Goal: Obtain resource: Obtain resource

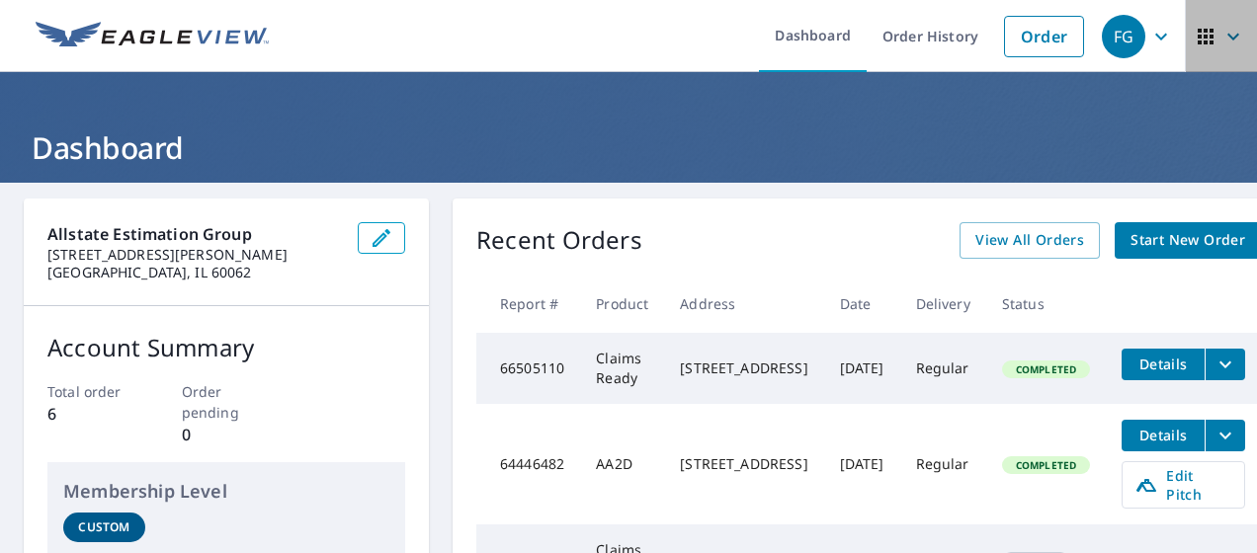
click at [1221, 47] on icon "button" at bounding box center [1233, 37] width 24 height 24
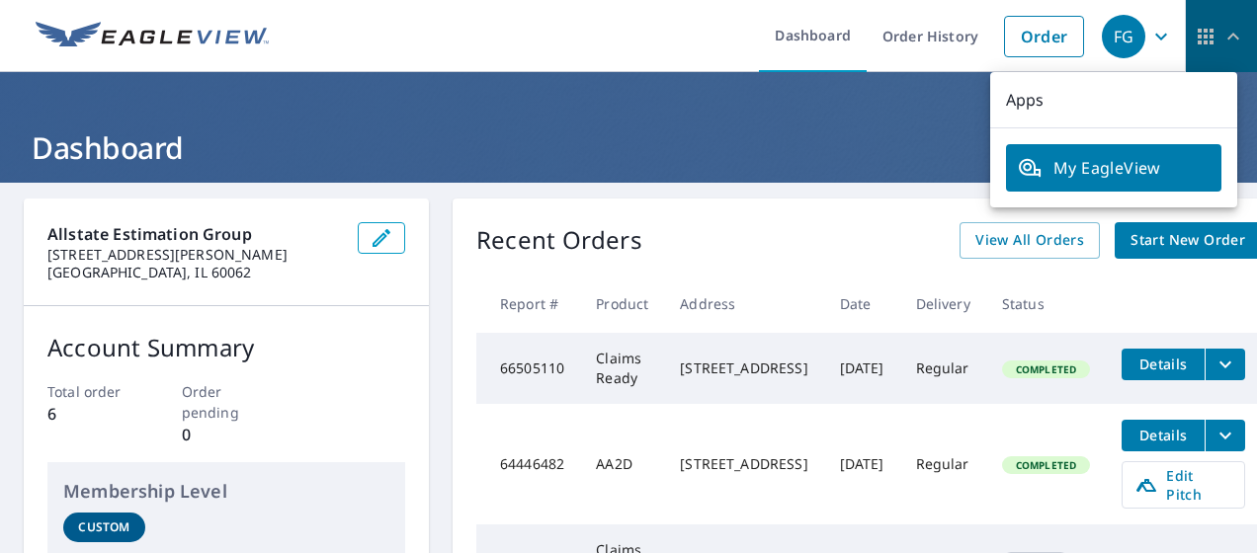
click at [1221, 37] on icon "button" at bounding box center [1233, 37] width 24 height 24
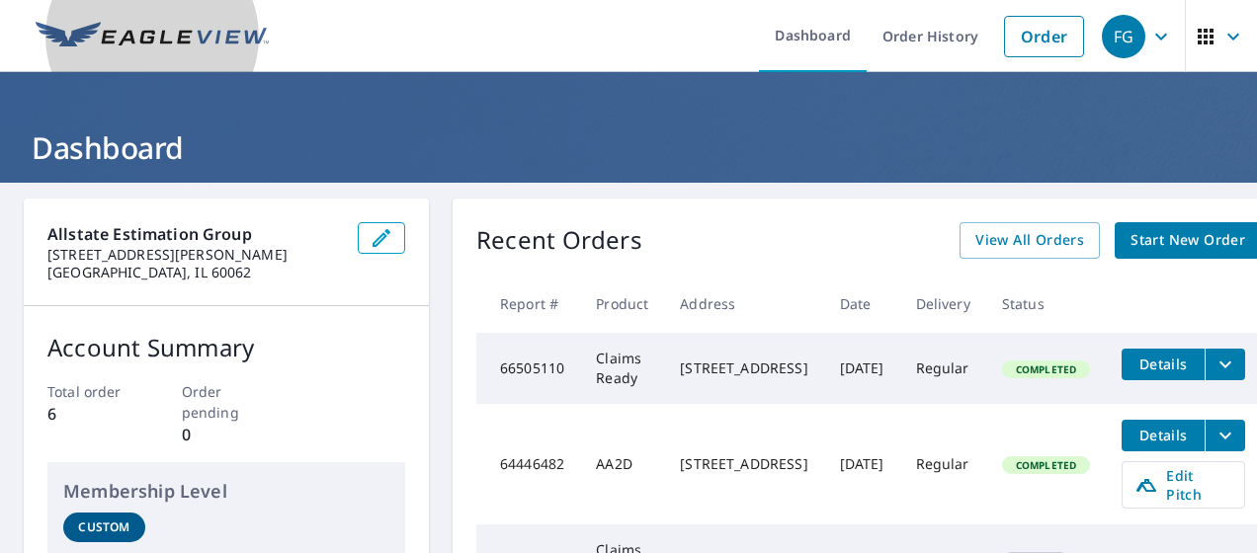
click at [126, 31] on img at bounding box center [152, 37] width 233 height 30
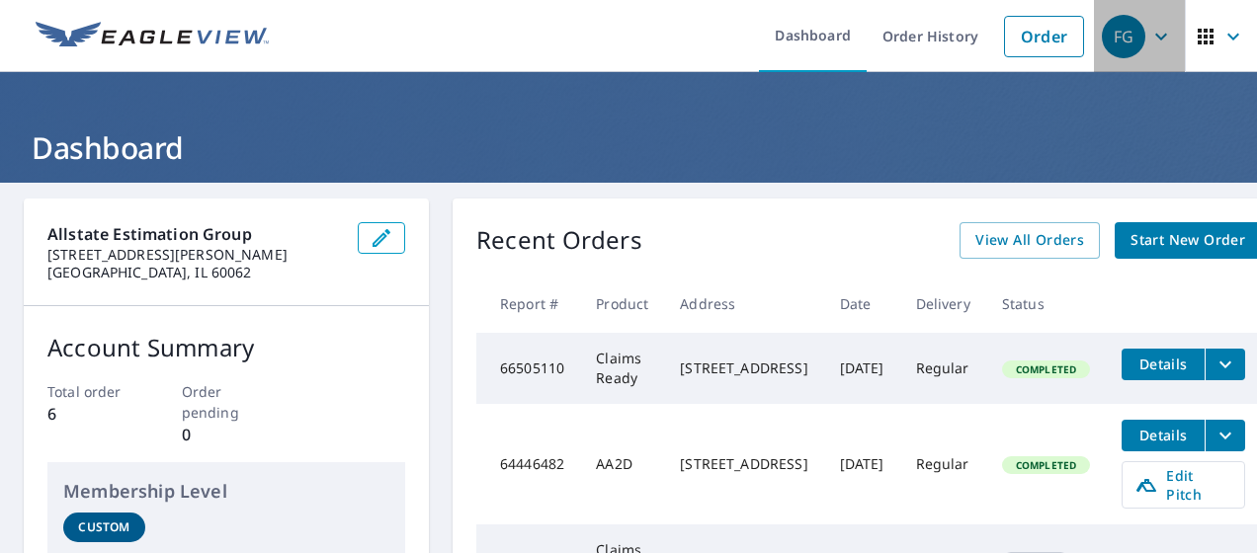
click at [1149, 34] on icon "button" at bounding box center [1161, 37] width 24 height 24
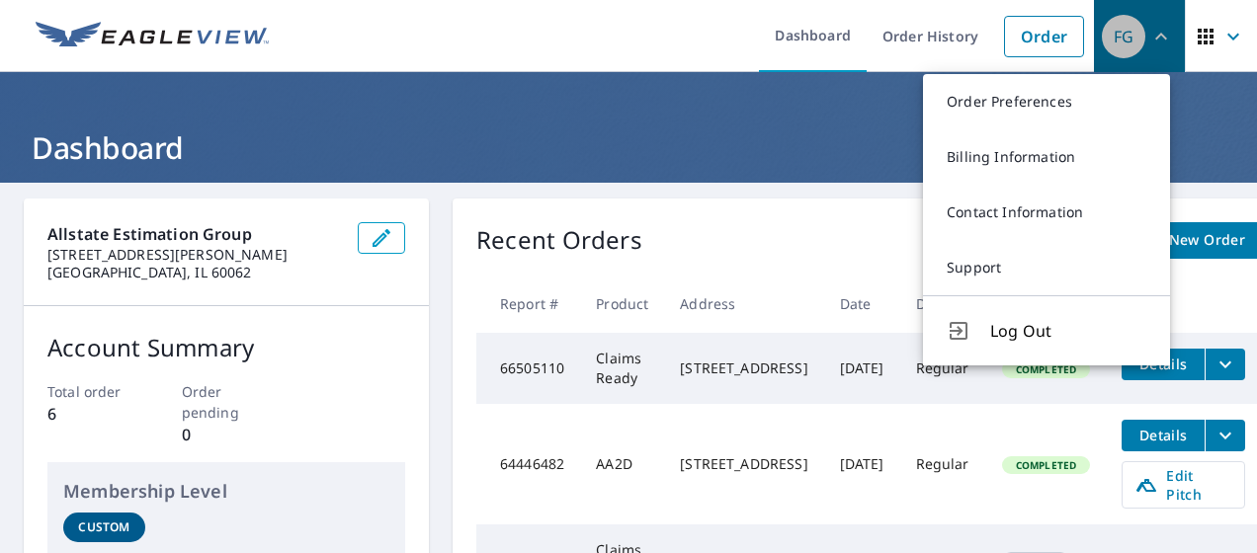
click at [1149, 34] on icon "button" at bounding box center [1161, 37] width 24 height 24
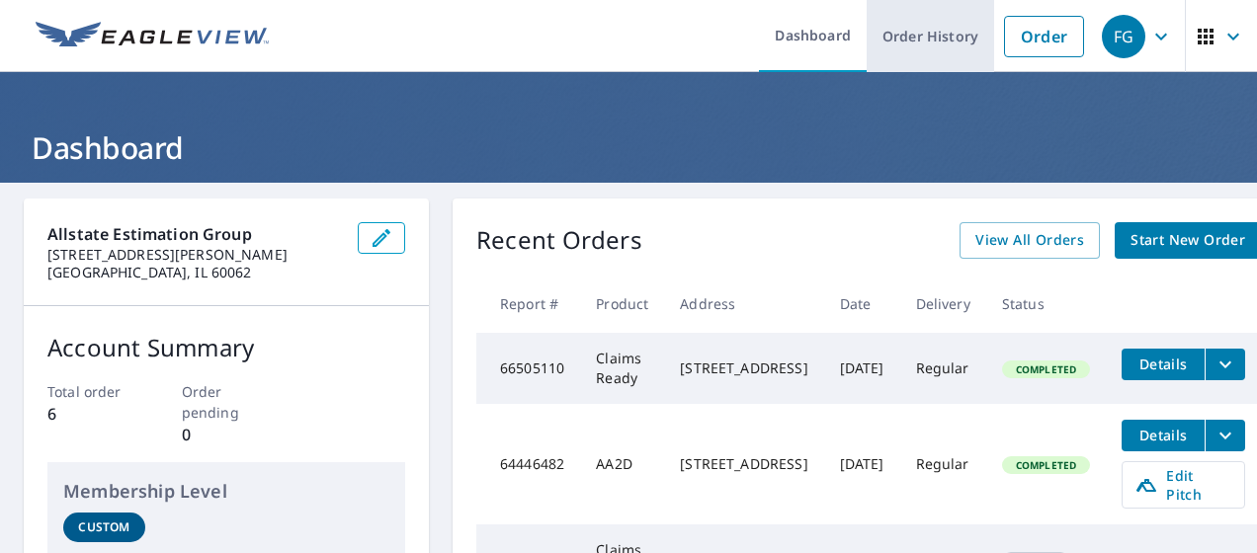
click at [953, 53] on link "Order History" at bounding box center [929, 36] width 127 height 72
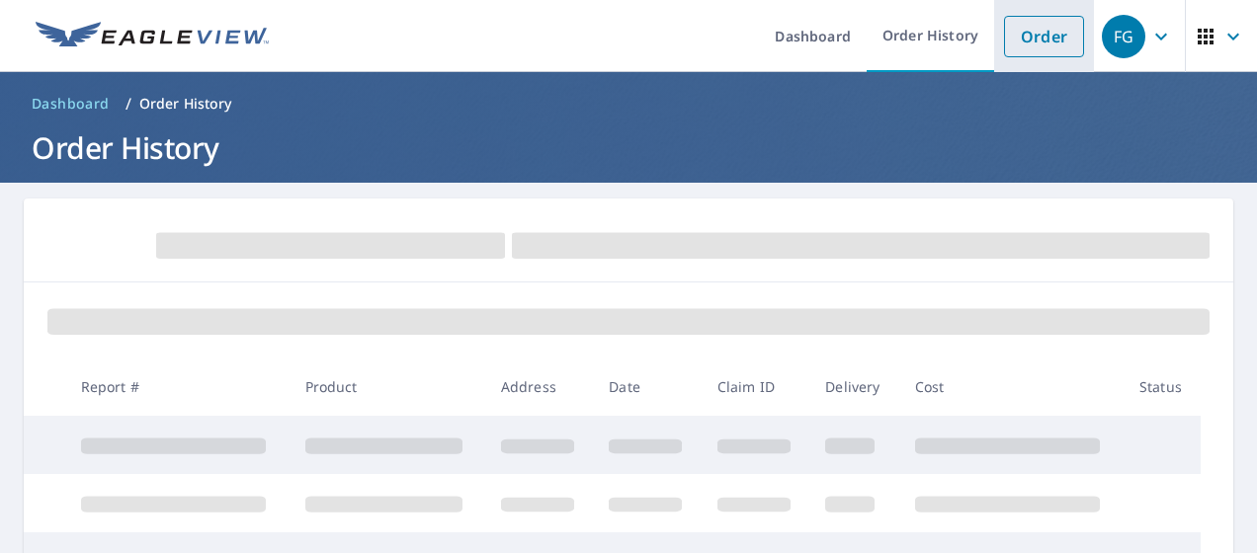
click at [1030, 7] on li "Order" at bounding box center [1044, 36] width 100 height 72
click at [1019, 38] on link "Order" at bounding box center [1044, 36] width 80 height 41
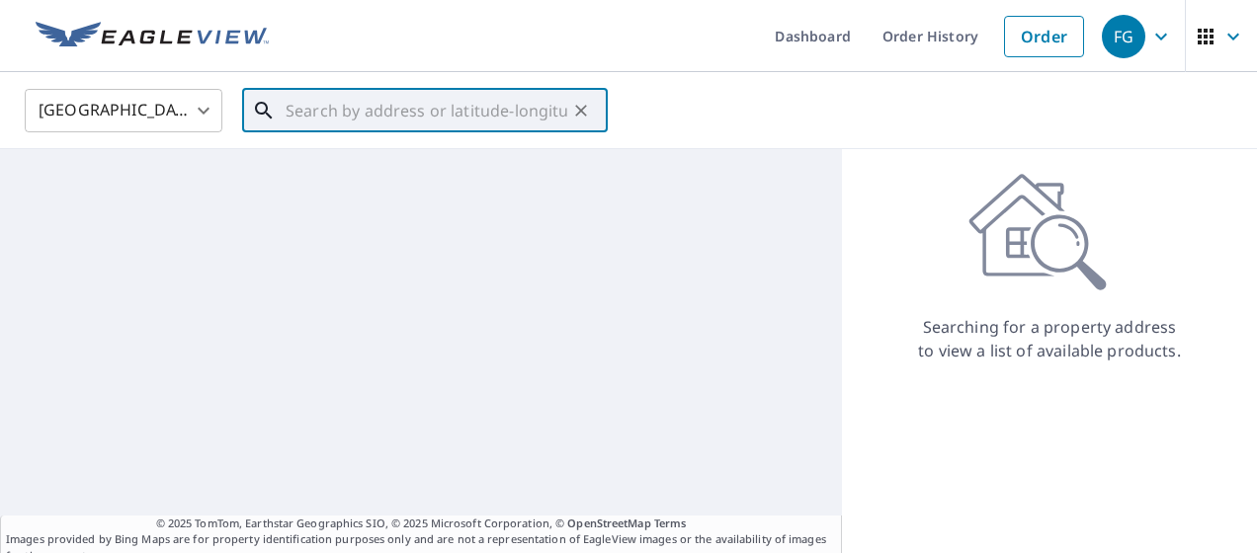
click at [351, 128] on input "text" at bounding box center [427, 110] width 282 height 55
click at [576, 110] on icon "Clear" at bounding box center [581, 111] width 20 height 20
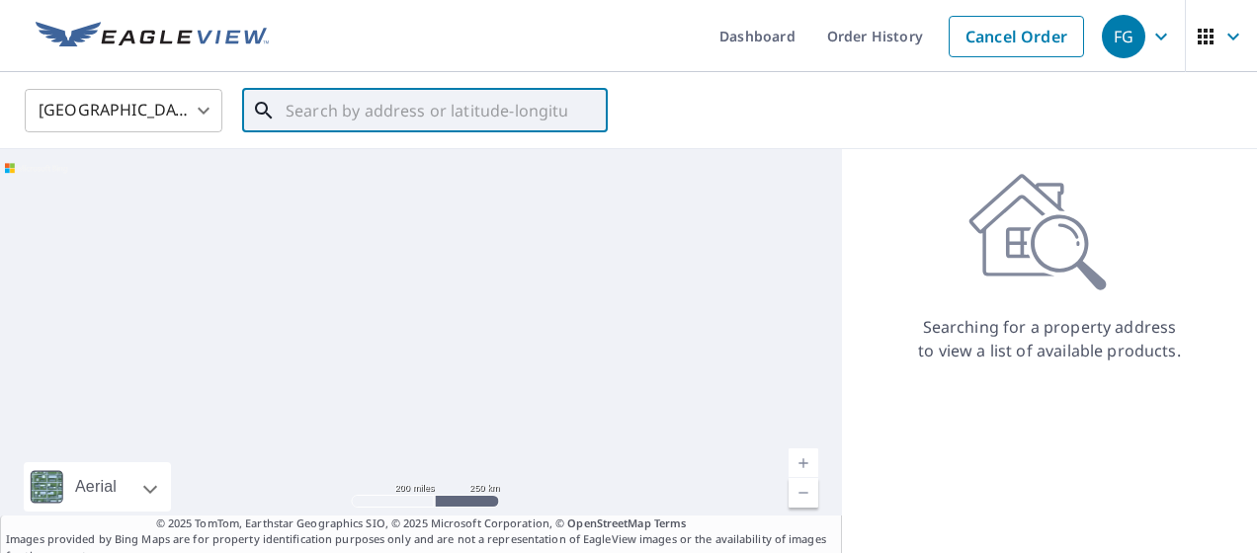
paste input "[STREET_ADDRESS]"
paste input "GREELEY"
paste input "[US_STATE]"
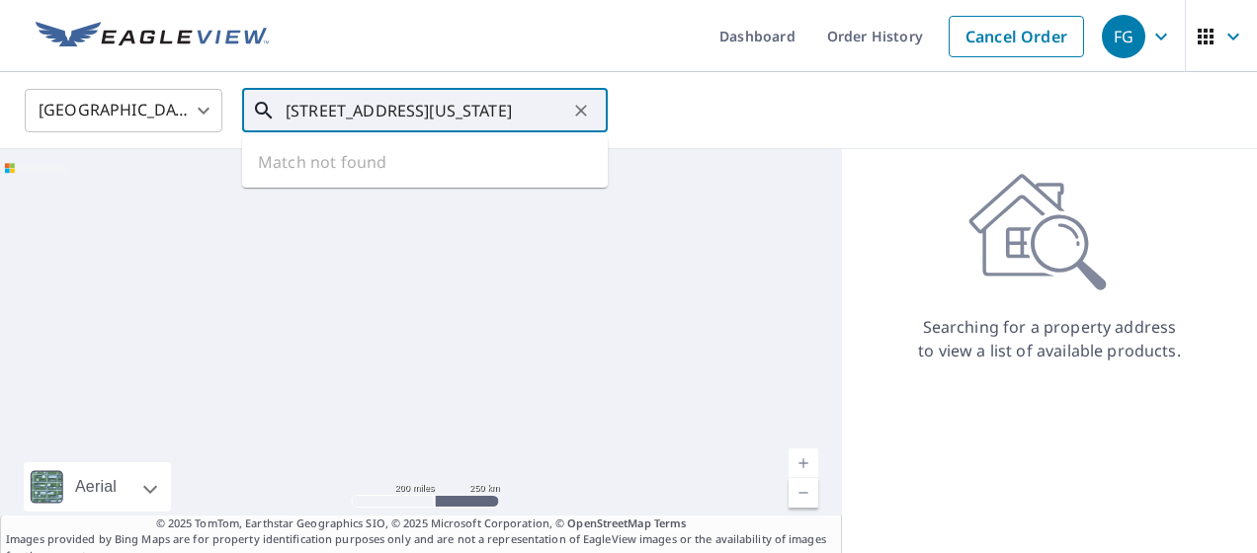
type input "[STREET_ADDRESS][US_STATE]"
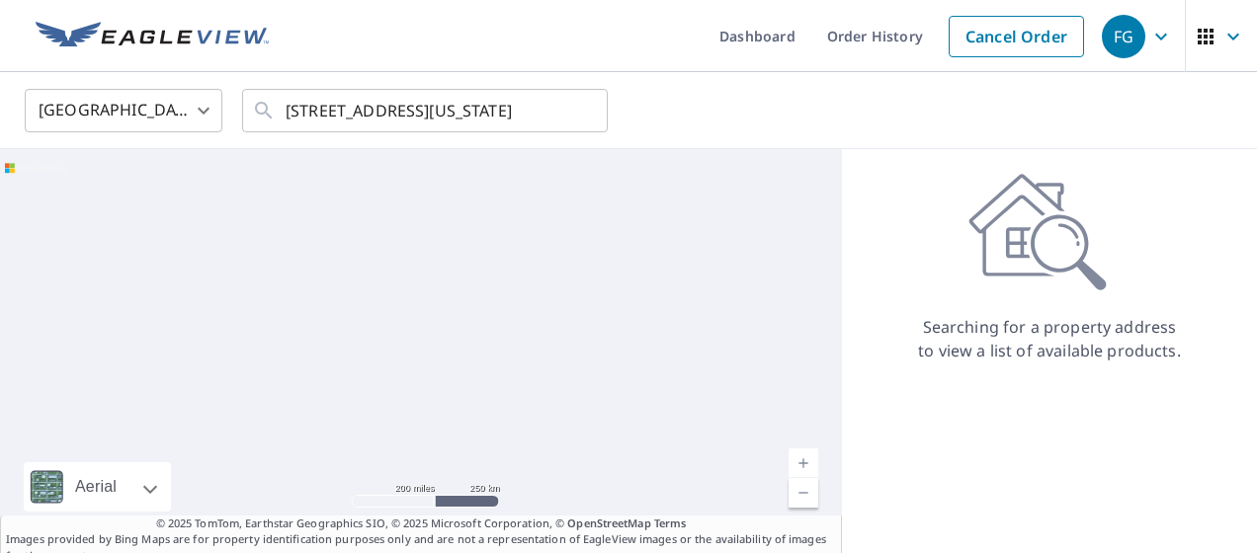
scroll to position [0, 0]
click at [741, 25] on link "Dashboard" at bounding box center [757, 36] width 108 height 72
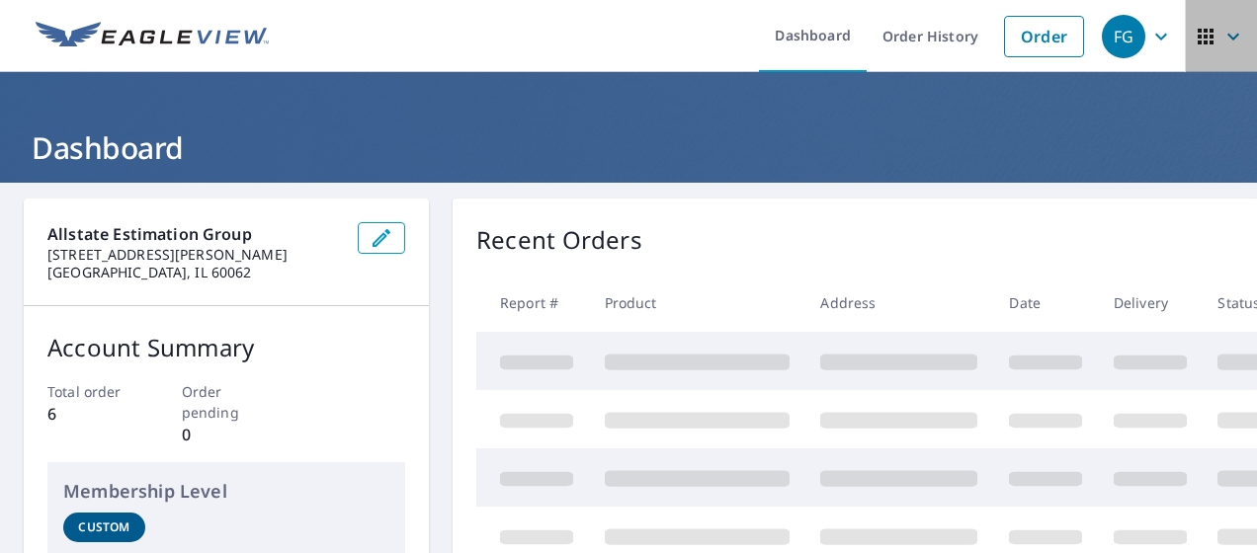
click at [1227, 34] on icon "button" at bounding box center [1233, 36] width 12 height 7
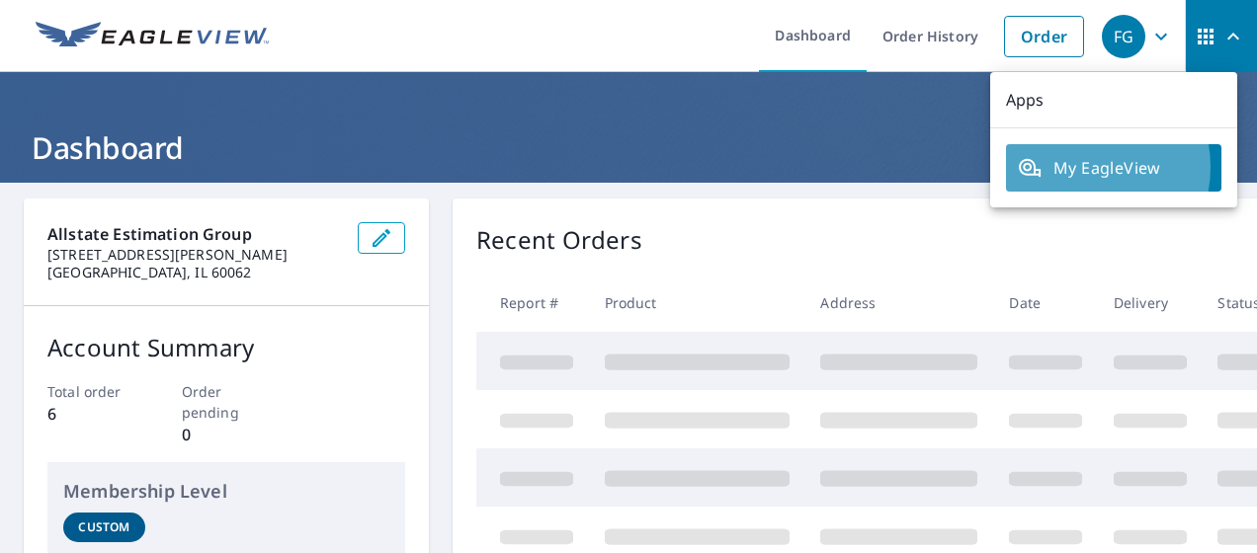
click at [1079, 167] on span "My EagleView" at bounding box center [1114, 168] width 192 height 24
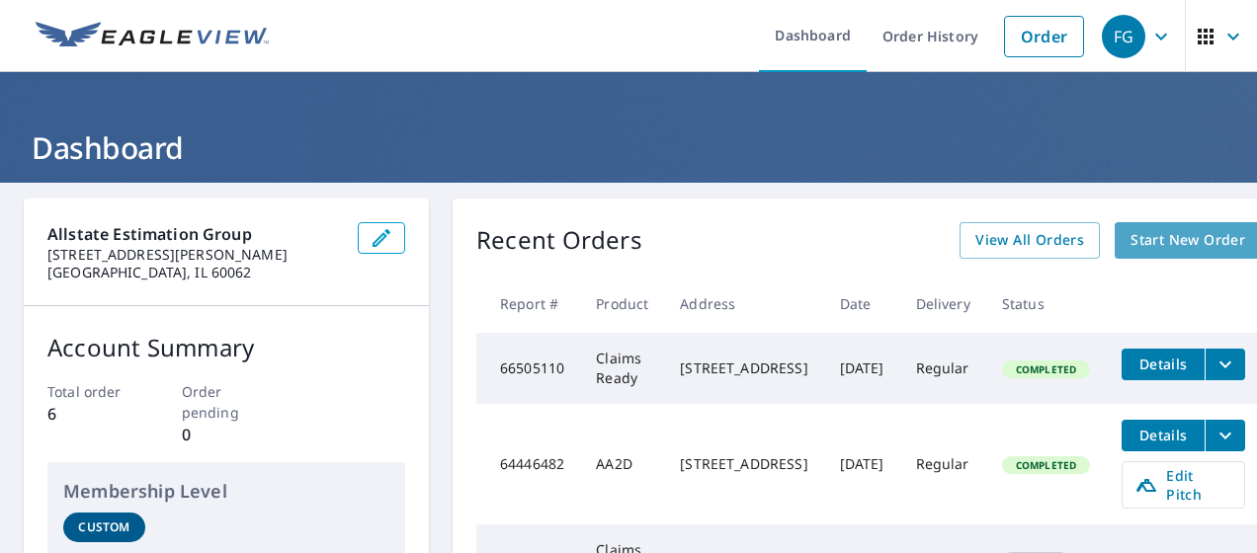
click at [1164, 255] on link "Start New Order" at bounding box center [1187, 240] width 146 height 37
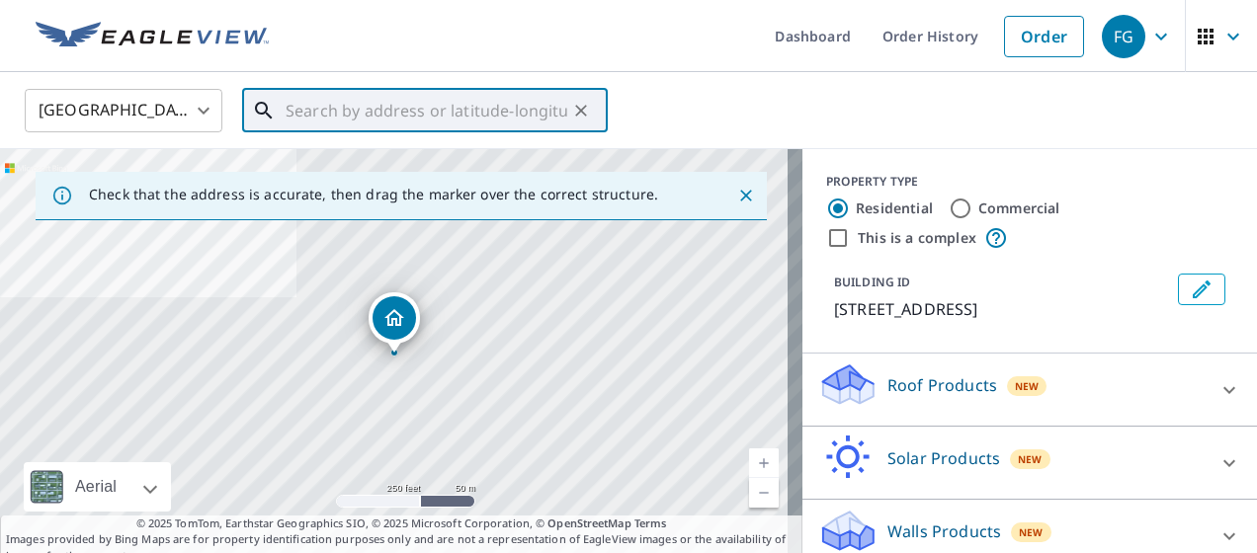
click at [474, 114] on input "text" at bounding box center [427, 110] width 282 height 55
paste input "2643 ISAIAH DR, MURFREESBORO, Tennessee, 37130-147"
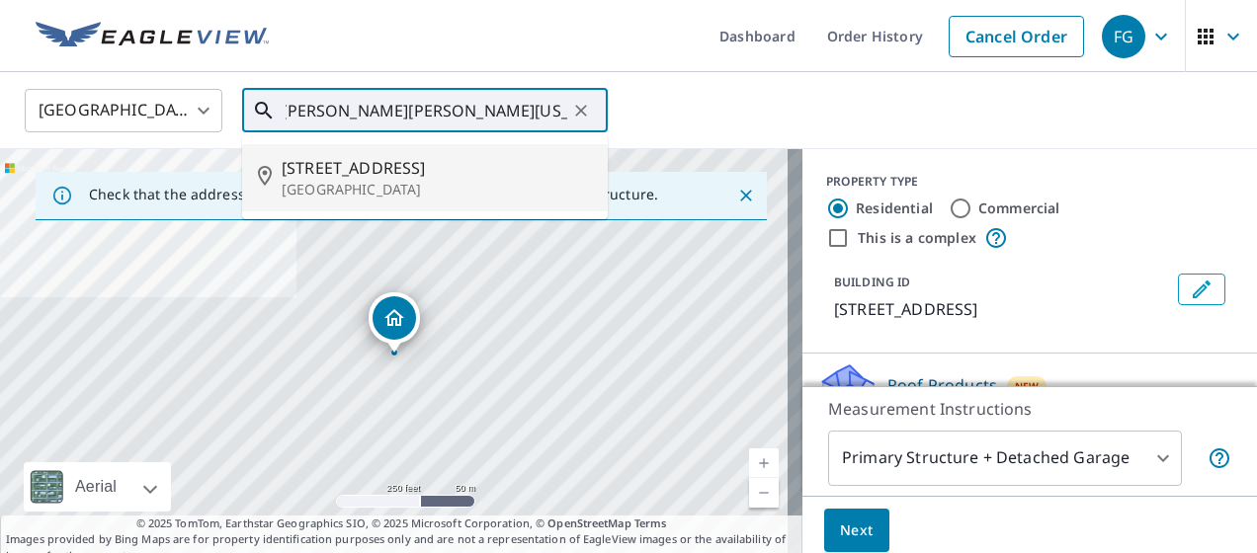
click at [415, 170] on span "2643 Isaiah Dr" at bounding box center [437, 168] width 310 height 24
type input "2643 Isaiah Dr Murfreesboro, TN 37130"
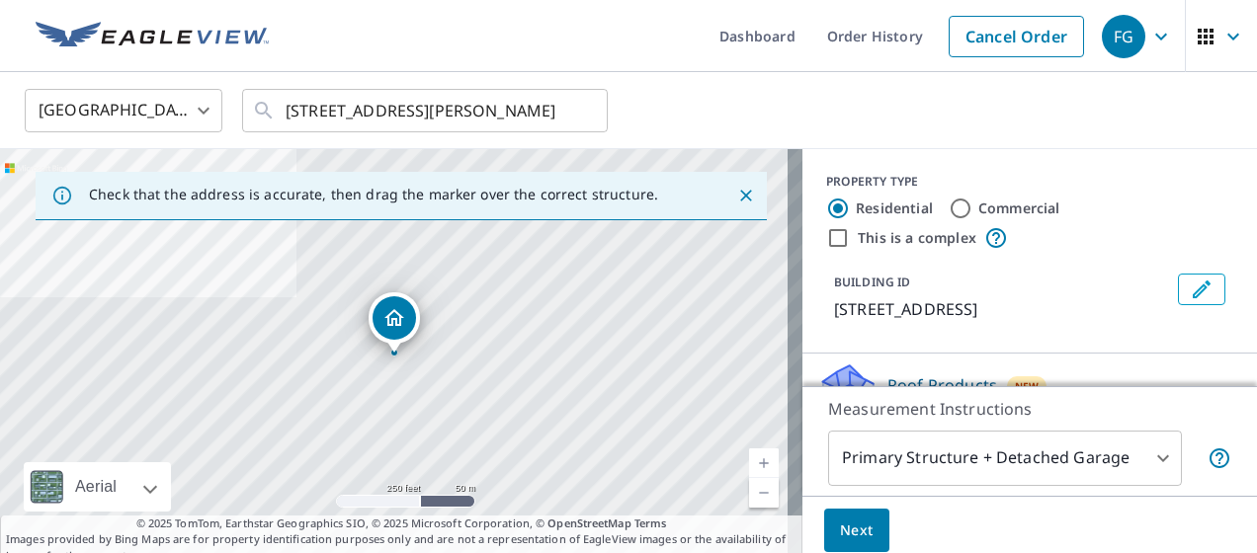
scroll to position [0, 0]
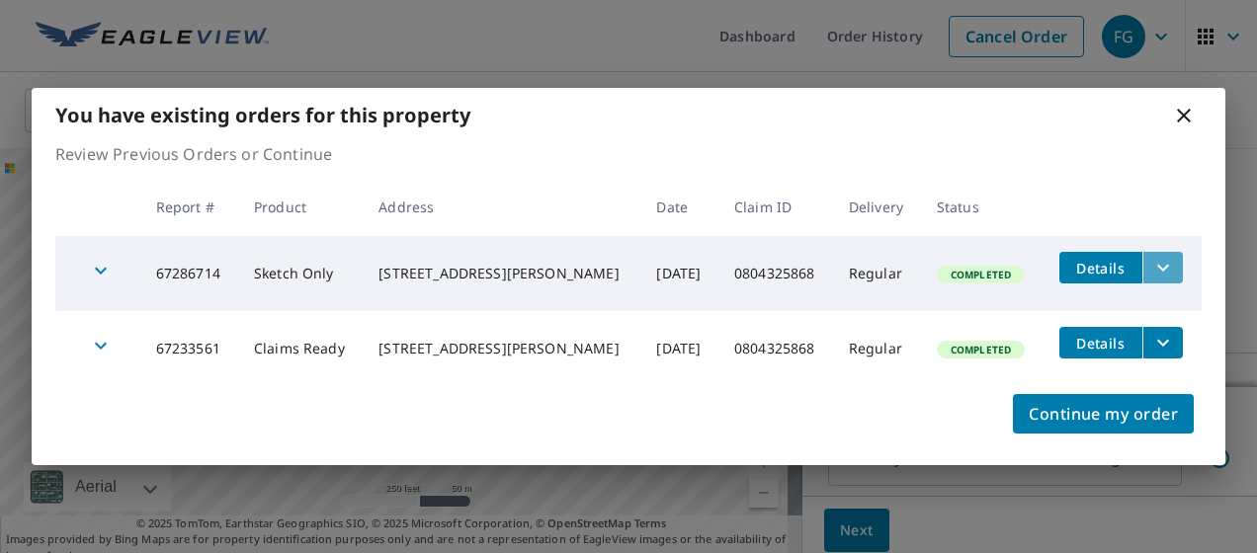
click at [1182, 258] on button "filesDropdownBtn-67286714" at bounding box center [1162, 268] width 41 height 32
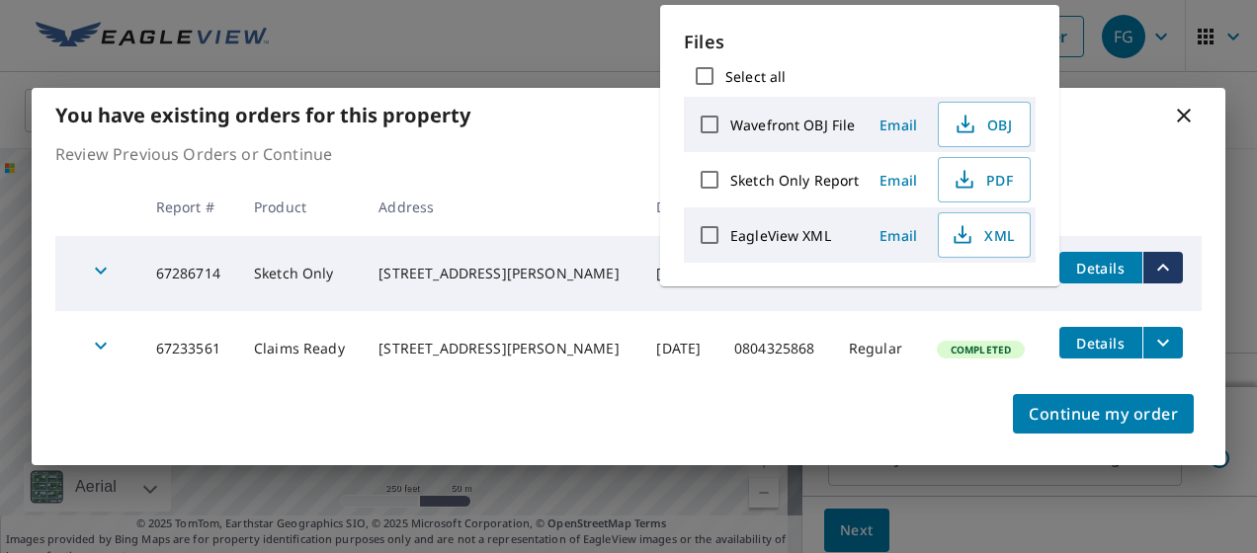
click at [1172, 181] on th at bounding box center [1122, 207] width 158 height 58
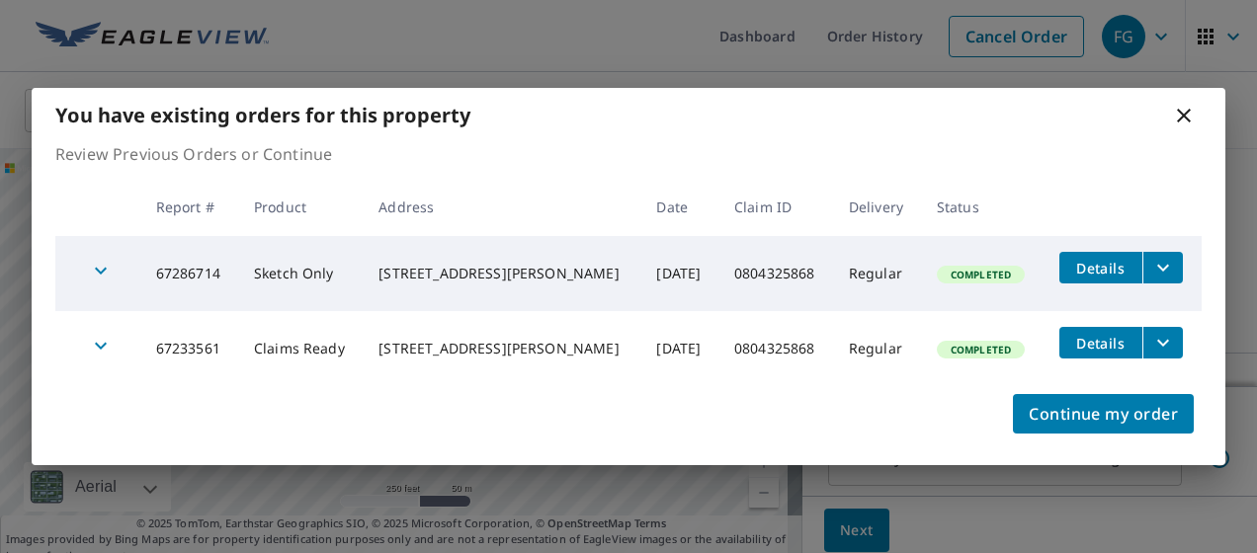
click at [1166, 344] on icon "filesDropdownBtn-67233561" at bounding box center [1163, 343] width 12 height 7
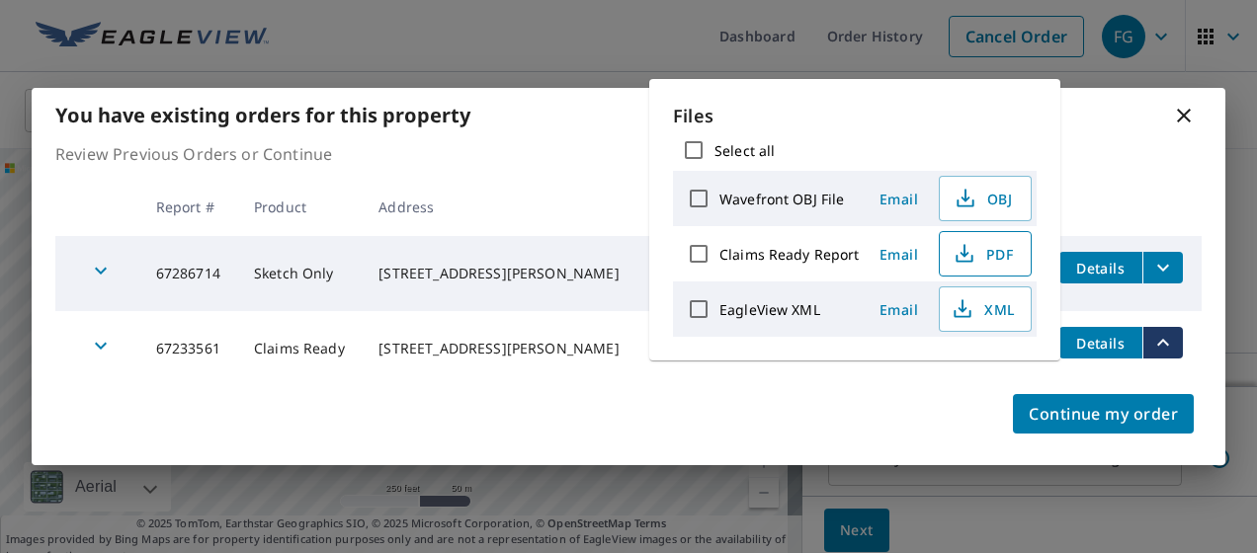
click at [1014, 255] on button "PDF" at bounding box center [985, 253] width 93 height 45
click at [1111, 190] on th at bounding box center [1122, 207] width 158 height 58
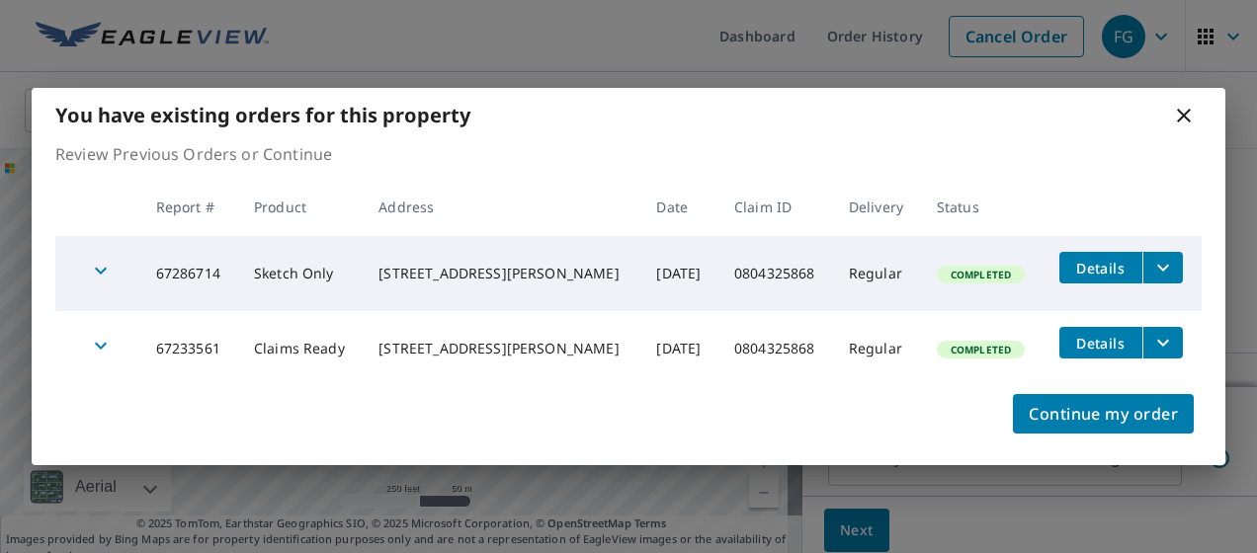
drag, startPoint x: 1172, startPoint y: 286, endPoint x: 1171, endPoint y: 270, distance: 15.8
click at [1171, 270] on td "Details" at bounding box center [1122, 267] width 158 height 63
click at [1171, 270] on icon "filesDropdownBtn-67286714" at bounding box center [1163, 268] width 24 height 24
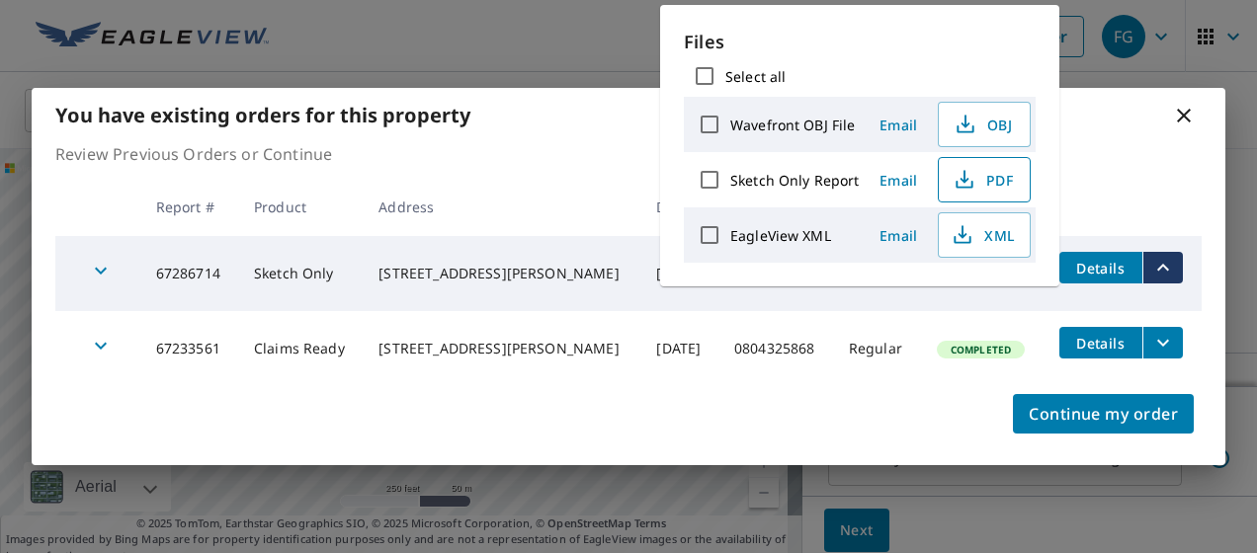
click at [958, 181] on icon "button" at bounding box center [964, 180] width 24 height 24
click at [1183, 111] on icon at bounding box center [1184, 116] width 24 height 24
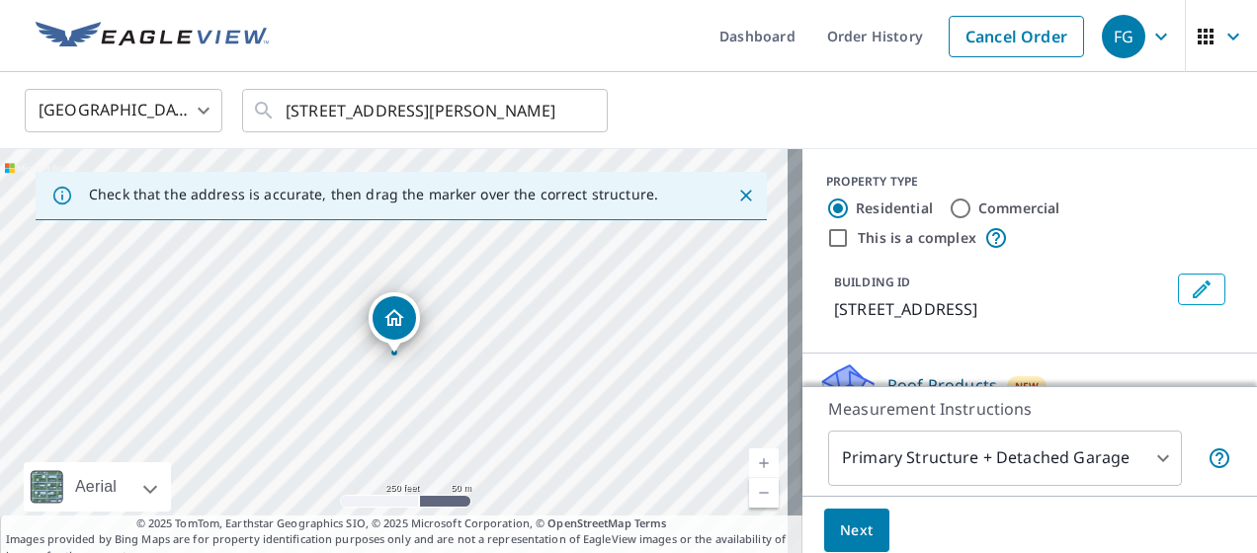
click at [753, 458] on link "Current Level 17, Zoom In" at bounding box center [764, 464] width 30 height 30
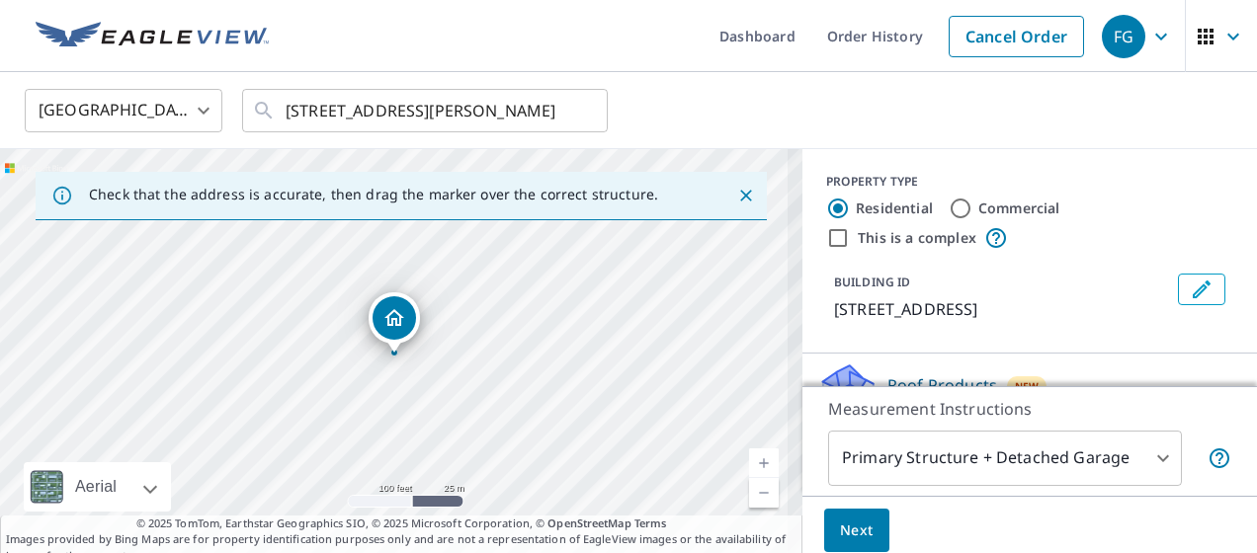
click at [753, 458] on link "Current Level 18, Zoom In" at bounding box center [764, 464] width 30 height 30
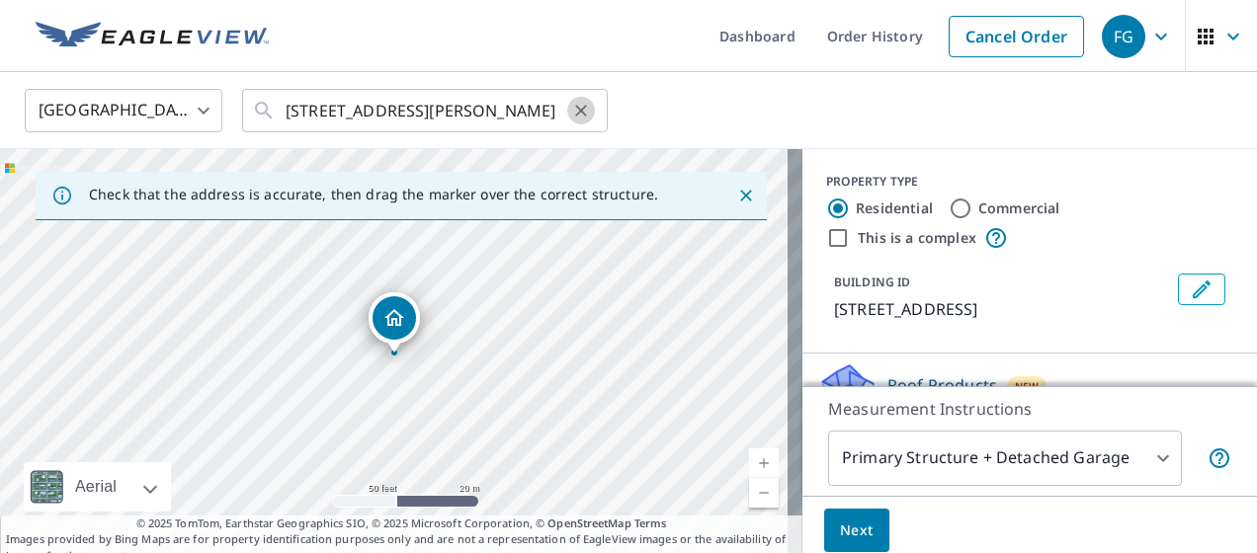
click at [579, 111] on icon "Clear" at bounding box center [581, 111] width 12 height 12
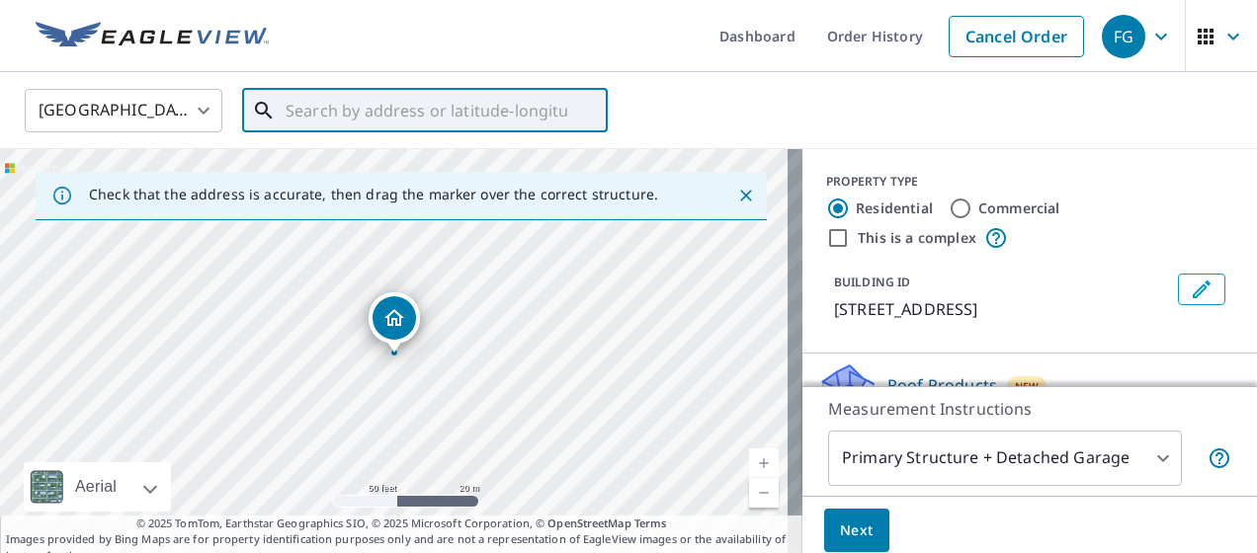
click at [514, 116] on input "text" at bounding box center [427, 110] width 282 height 55
paste input "2142 26TH AVENUE CT, GREELEY, Colorado, 80634-6619"
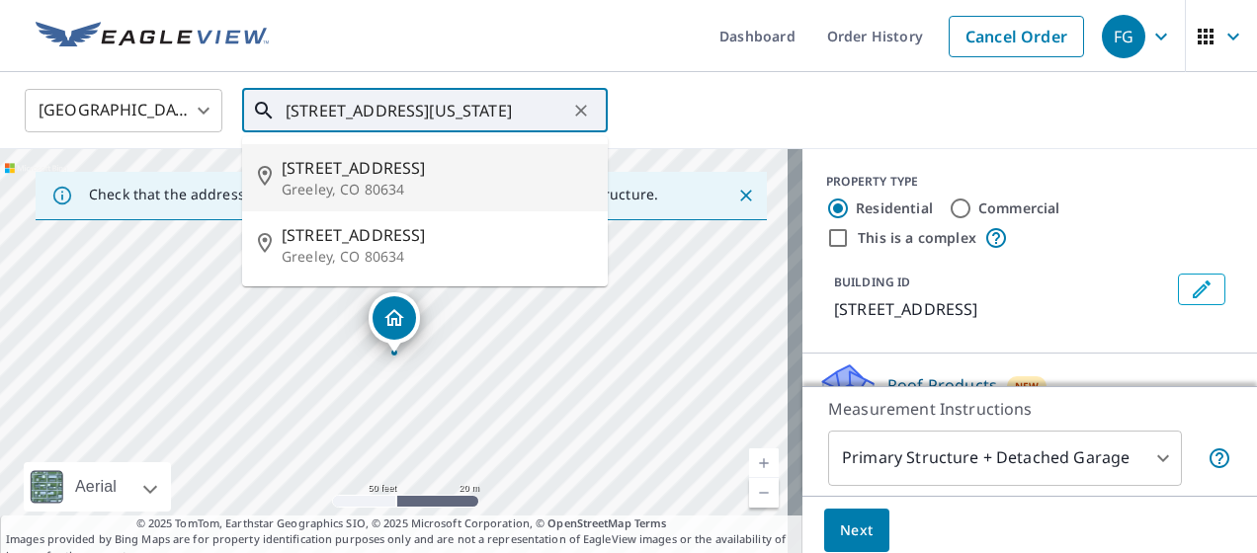
click at [429, 191] on p "Greeley, CO 80634" at bounding box center [437, 190] width 310 height 20
type input "2142 26th Avenue Ct Greeley, CO 80634"
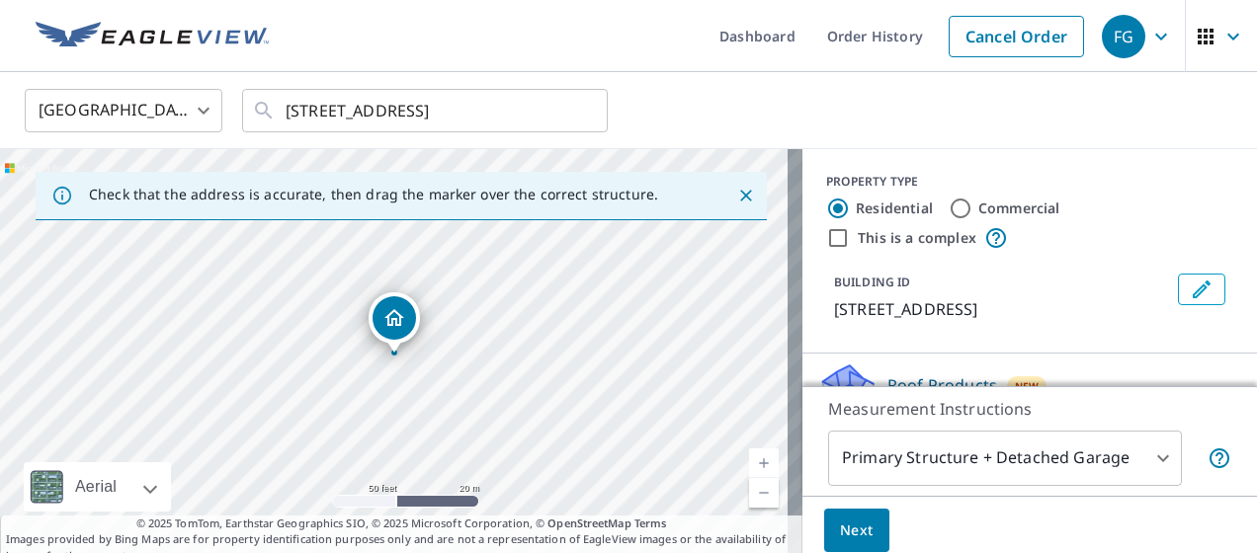
scroll to position [0, 0]
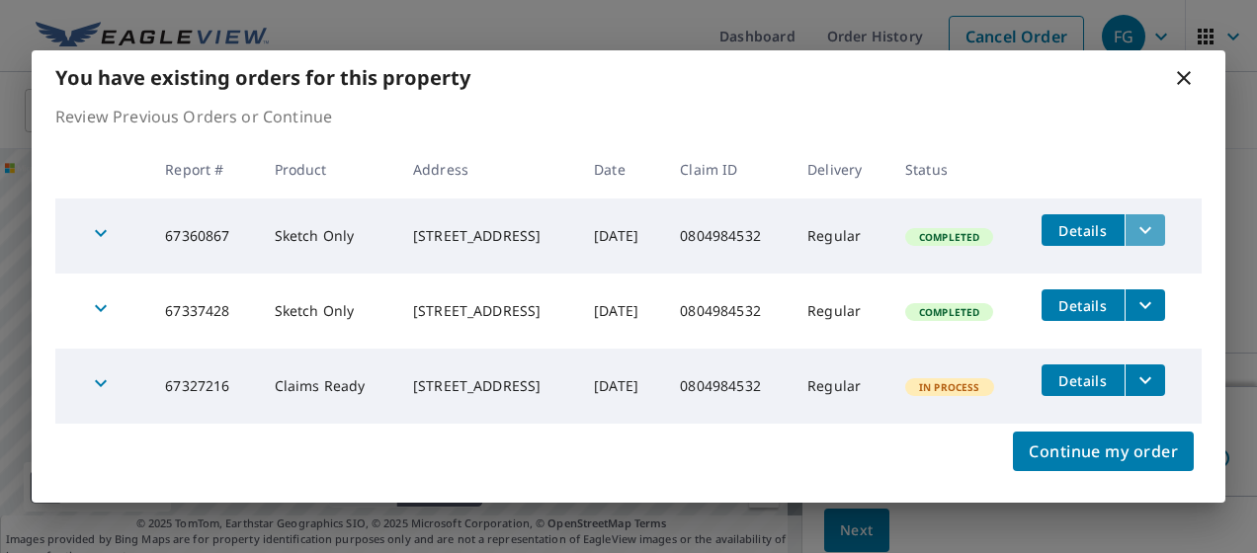
click at [1153, 239] on icon "filesDropdownBtn-67360867" at bounding box center [1145, 230] width 24 height 24
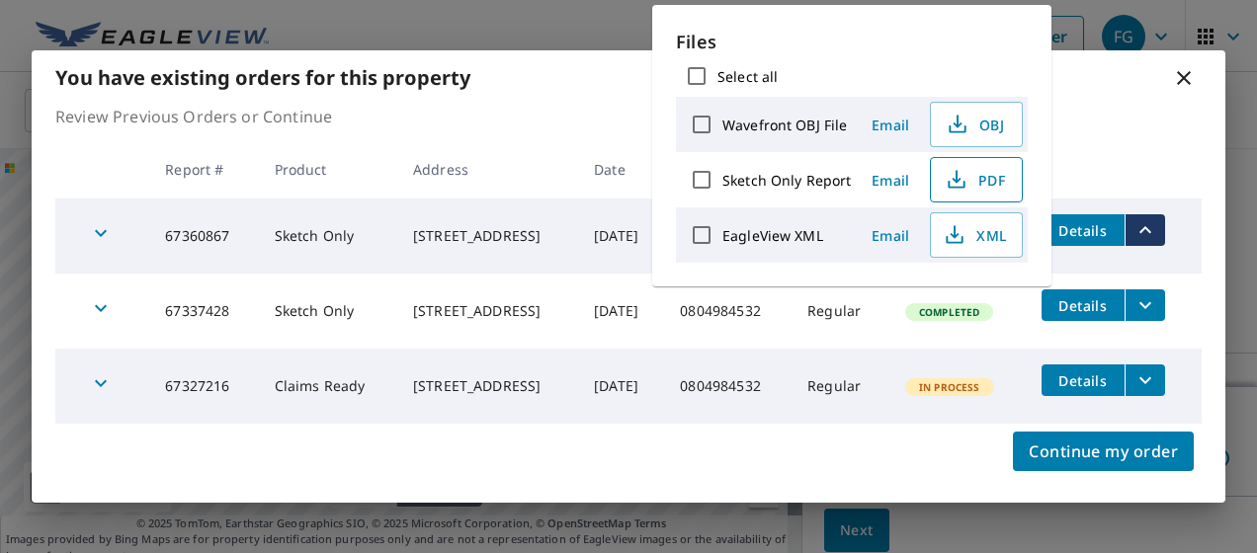
click at [980, 168] on span "PDF" at bounding box center [973, 180] width 63 height 24
click at [1180, 79] on icon at bounding box center [1184, 78] width 24 height 24
